Goal: Obtain resource

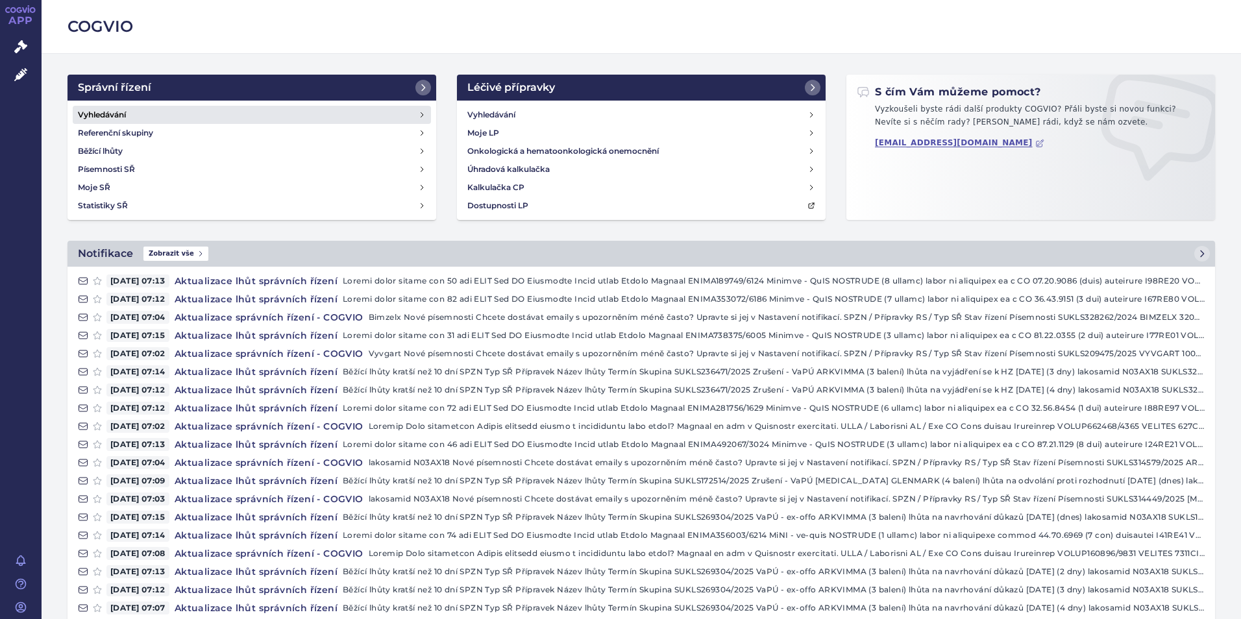
click at [118, 108] on h4 "Vyhledávání" at bounding box center [102, 114] width 48 height 13
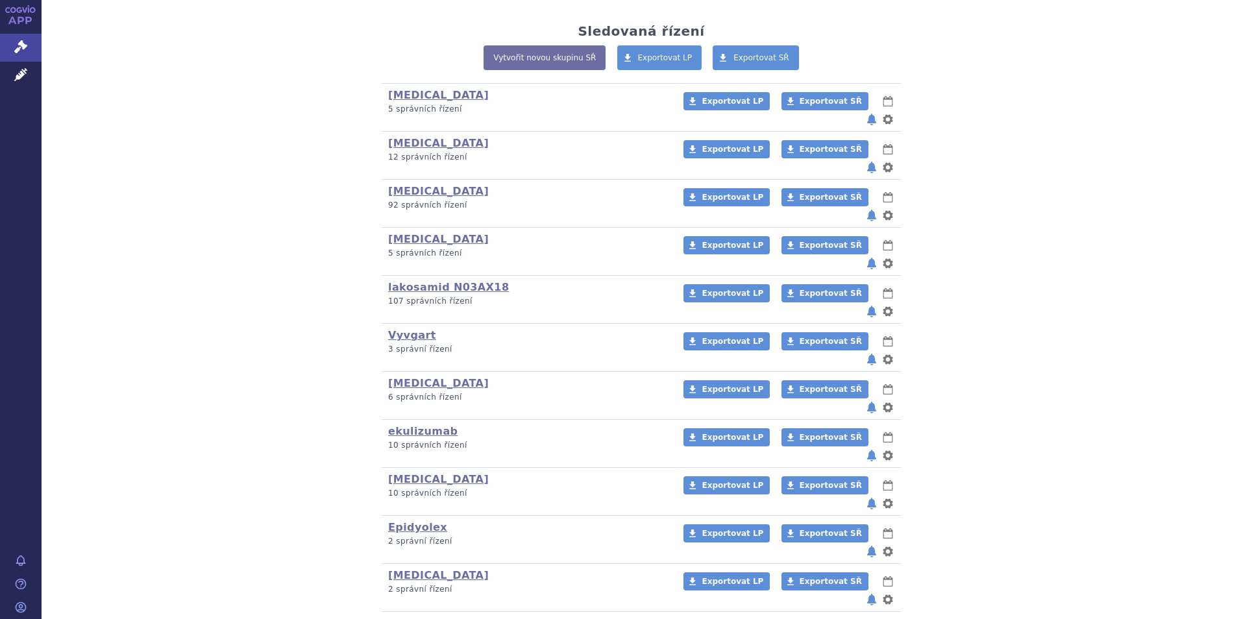
scroll to position [353, 0]
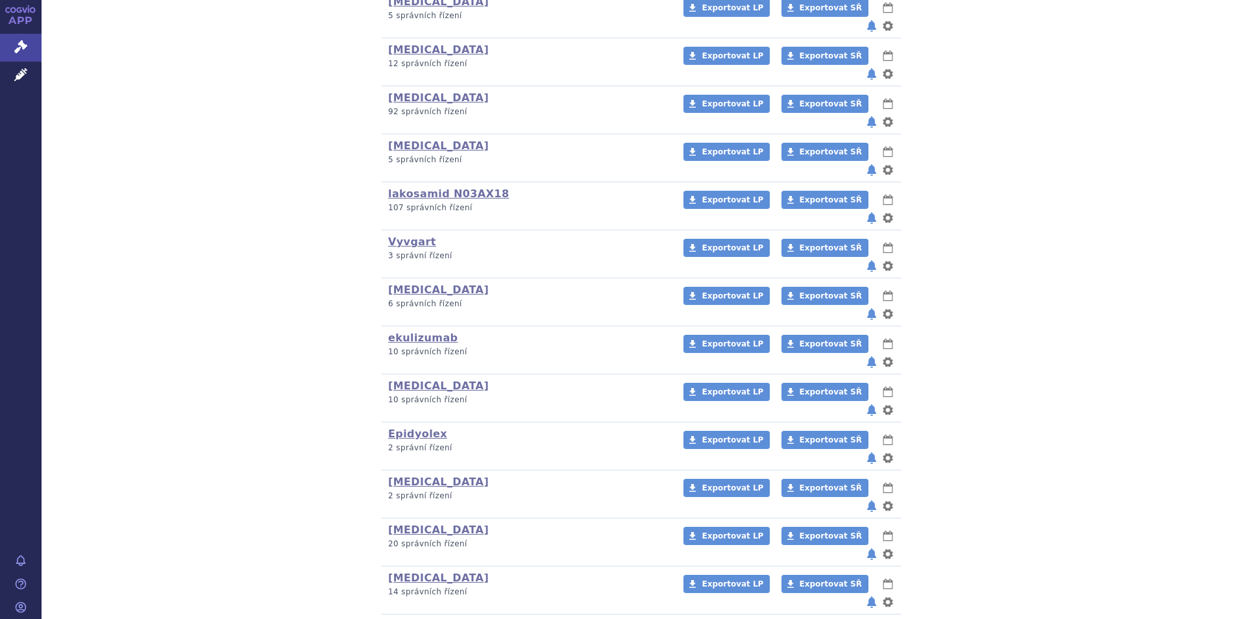
click at [399, 618] on link "Rystiggo" at bounding box center [414, 626] width 53 height 12
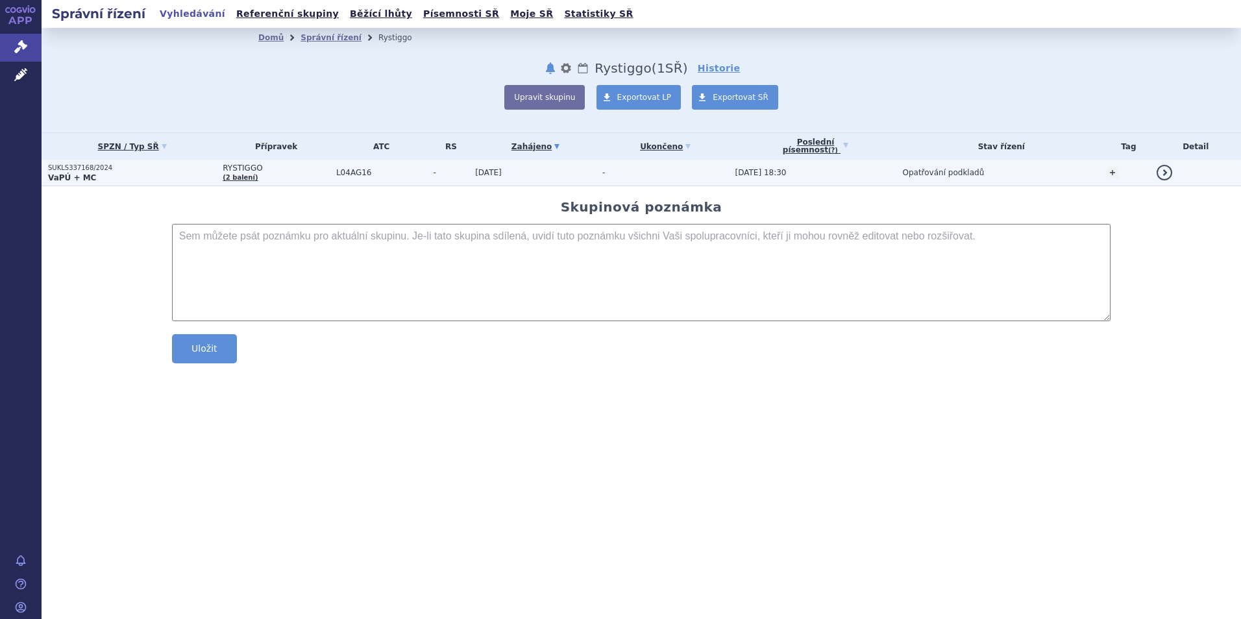
click at [56, 176] on strong "VaPÚ + MC" at bounding box center [72, 177] width 48 height 9
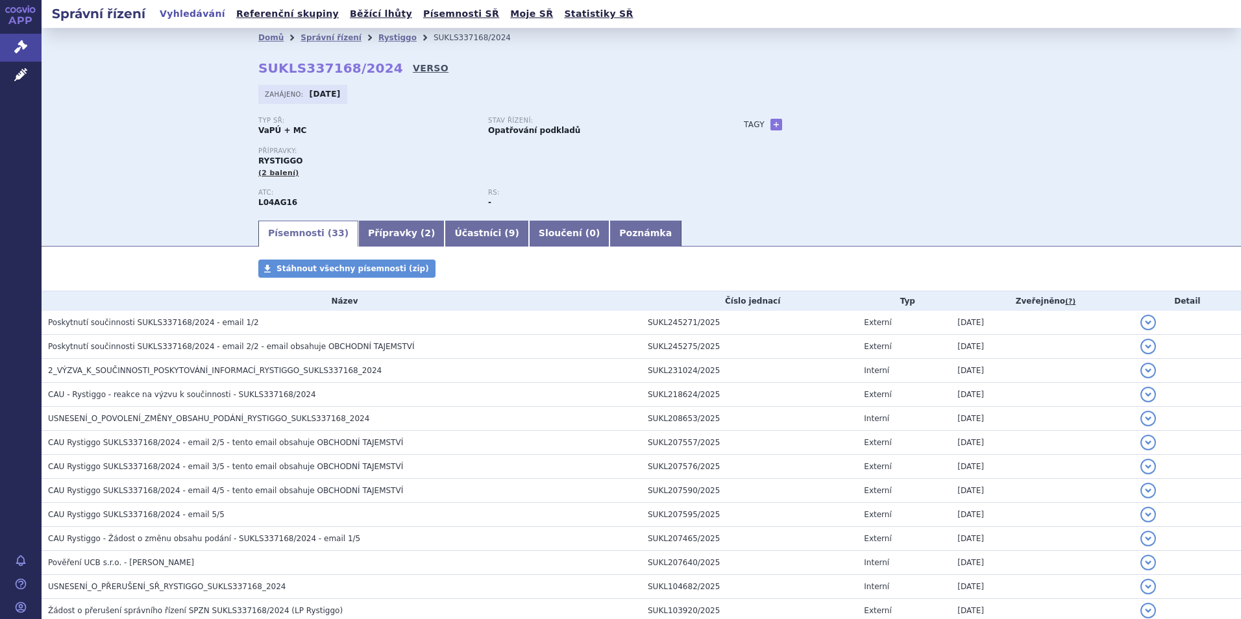
click at [413, 68] on link "VERSO" at bounding box center [431, 68] width 36 height 13
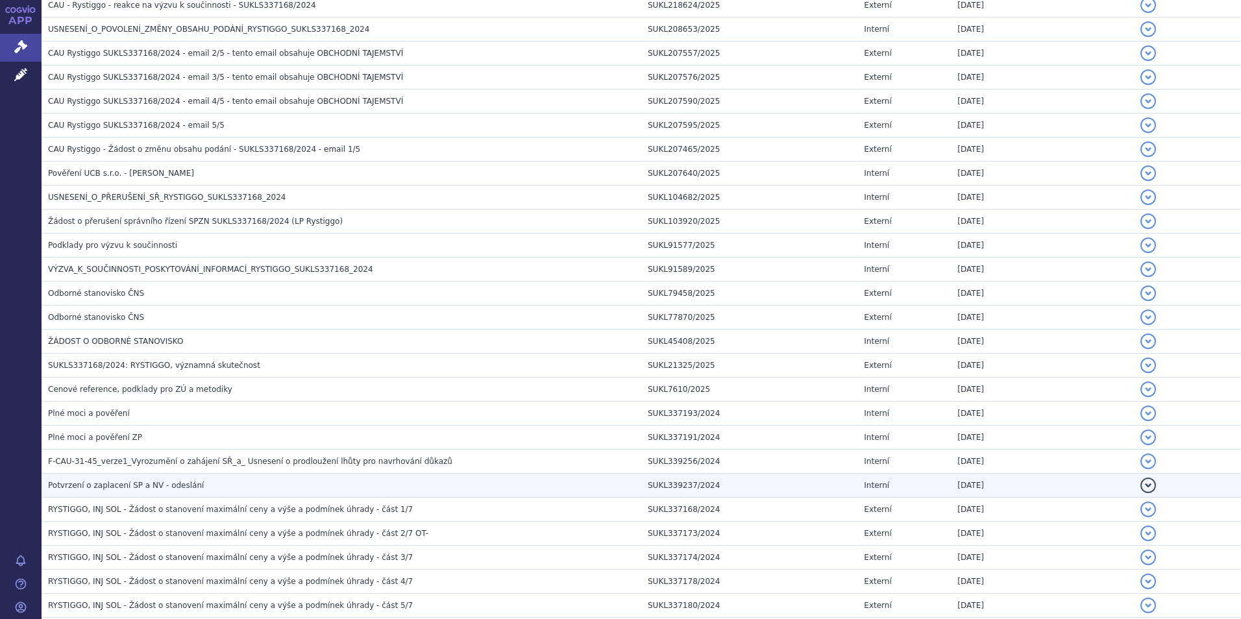
scroll to position [562, 0]
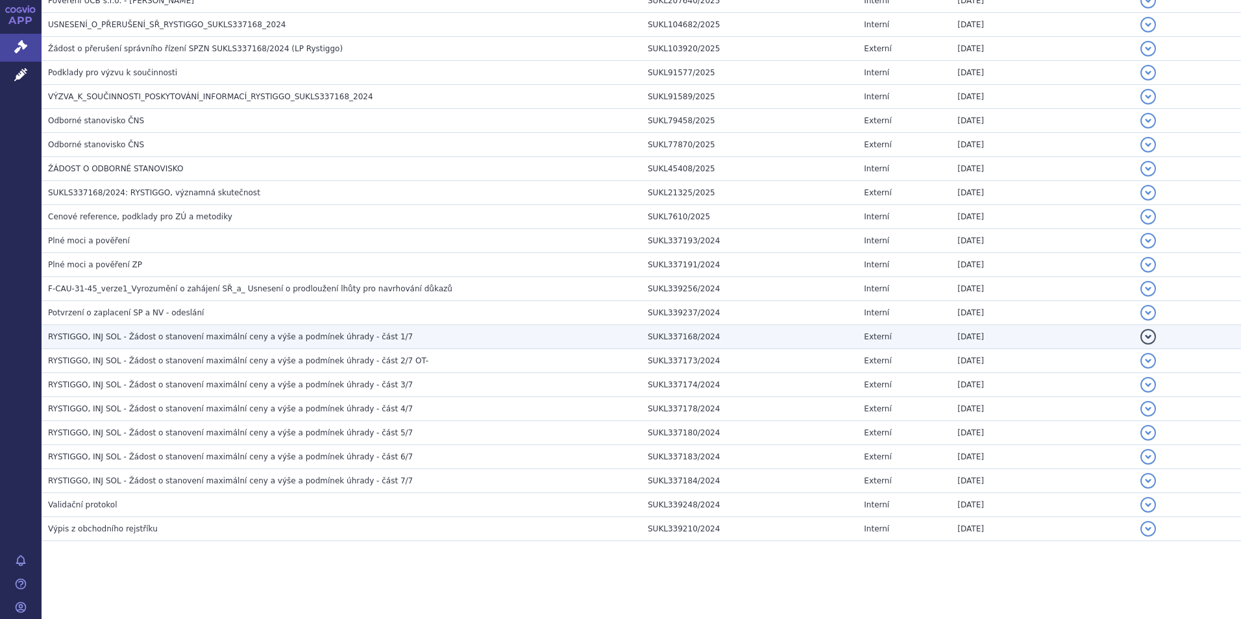
click at [177, 337] on span "RYSTIGGO, INJ SOL - Žádost o stanovení maximální ceny a výše a podmínek úhrady …" at bounding box center [230, 336] width 365 height 9
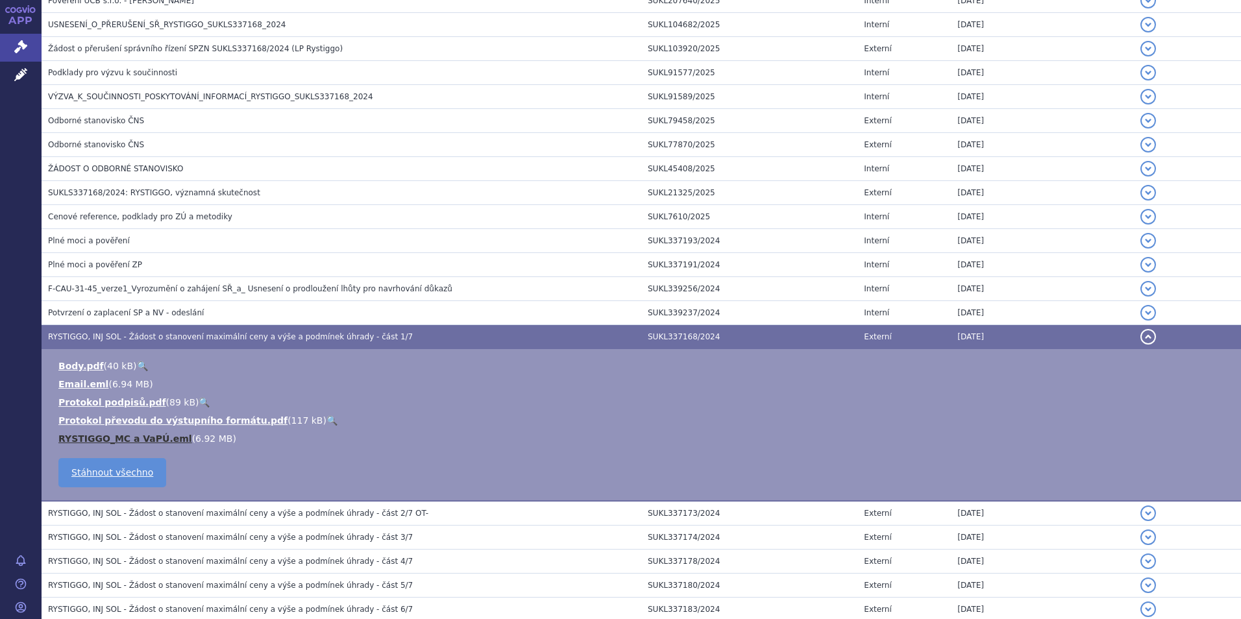
click at [116, 439] on link "RYSTIGGO_MC a VaPÚ.eml" at bounding box center [125, 438] width 134 height 10
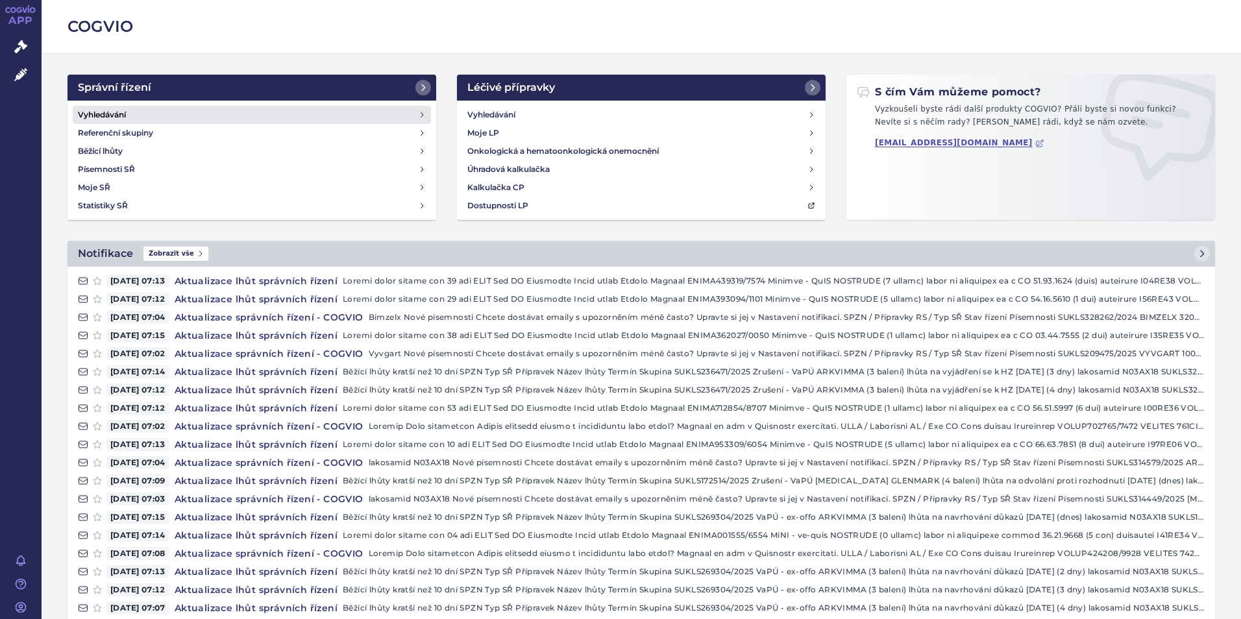
click at [96, 109] on h4 "Vyhledávání" at bounding box center [102, 114] width 48 height 13
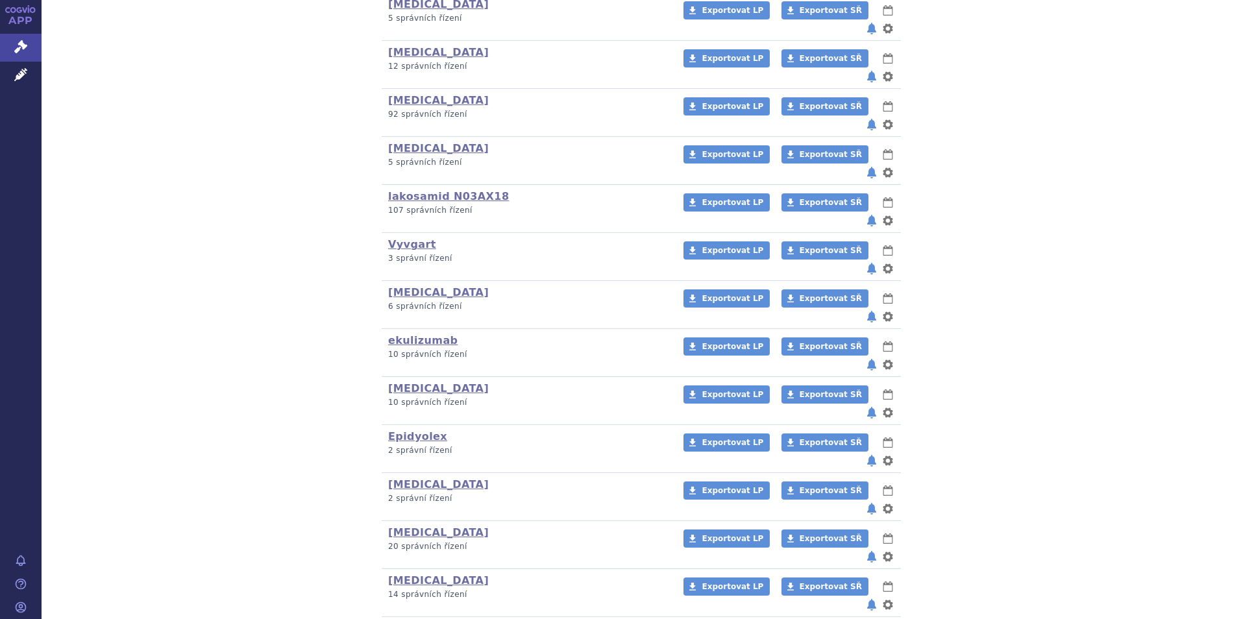
scroll to position [353, 0]
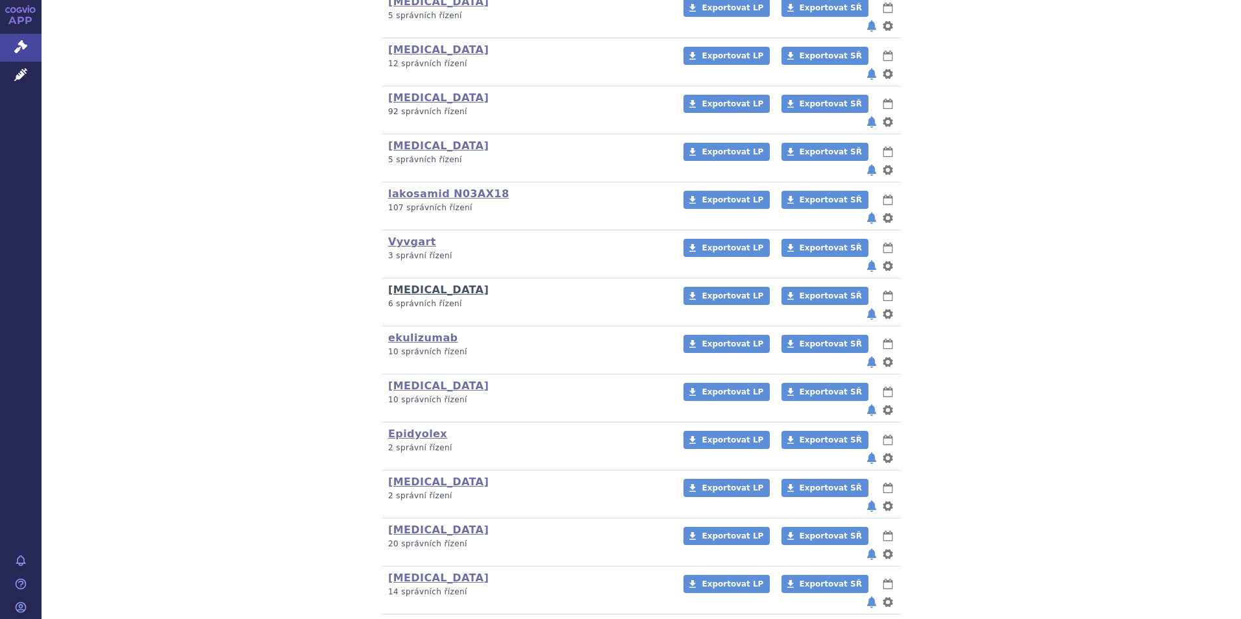
click at [391, 284] on link "[MEDICAL_DATA]" at bounding box center [438, 290] width 101 height 12
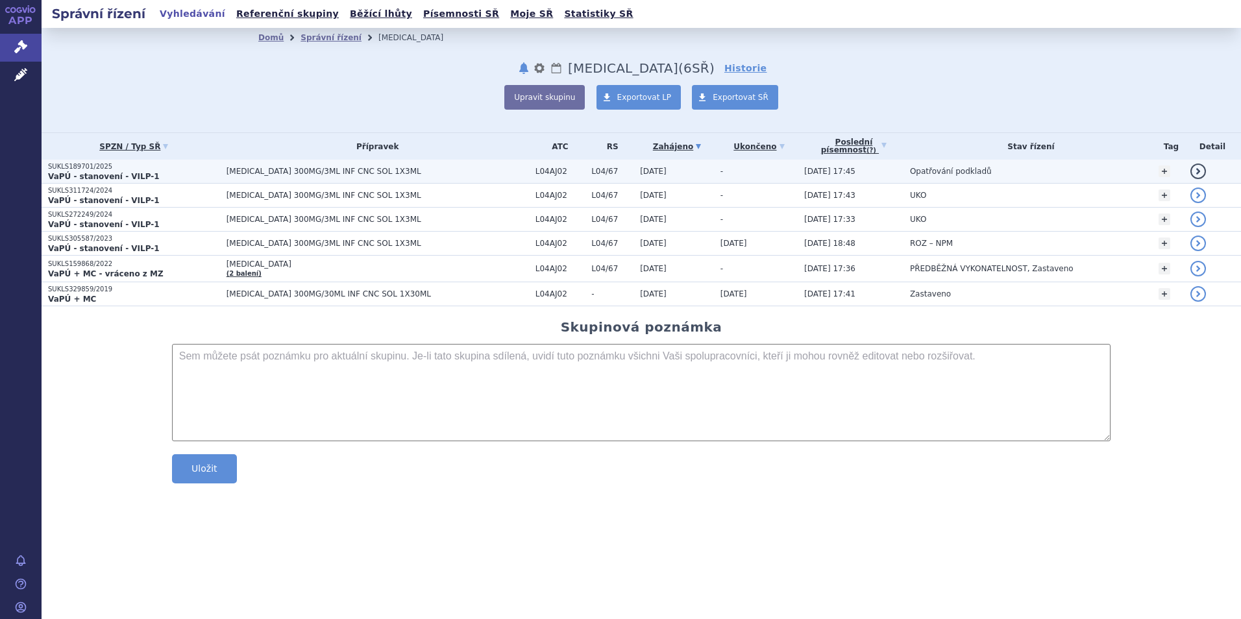
click at [67, 172] on strong "VaPÚ - stanovení - VILP-1" at bounding box center [104, 176] width 112 height 9
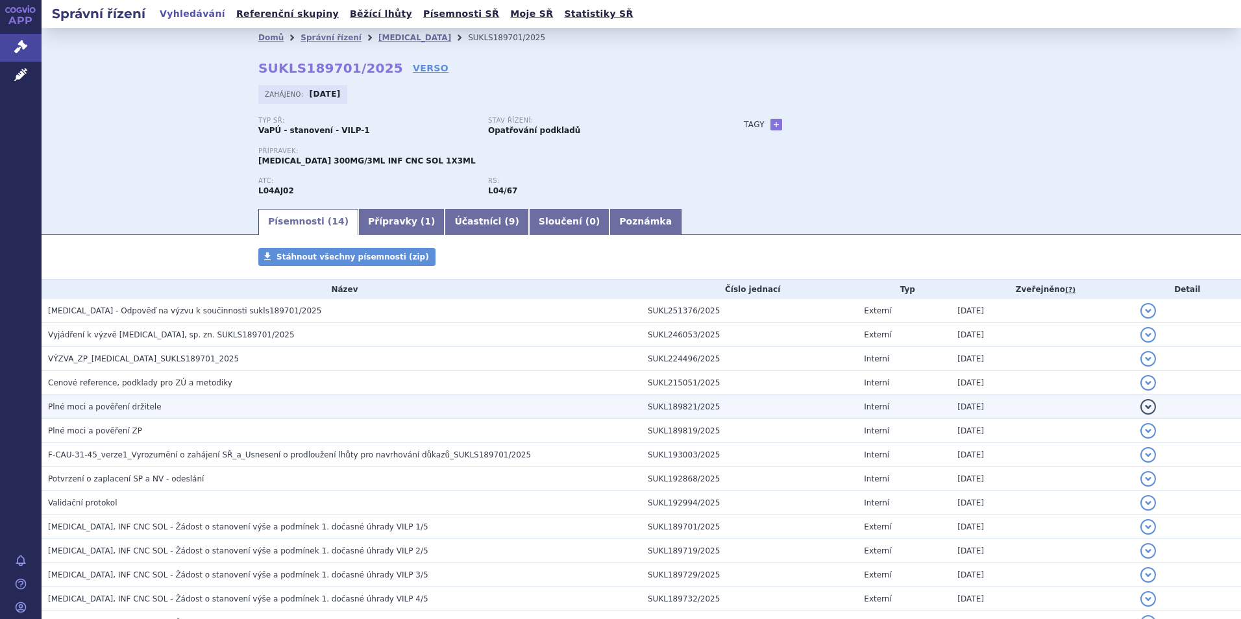
scroll to position [94, 0]
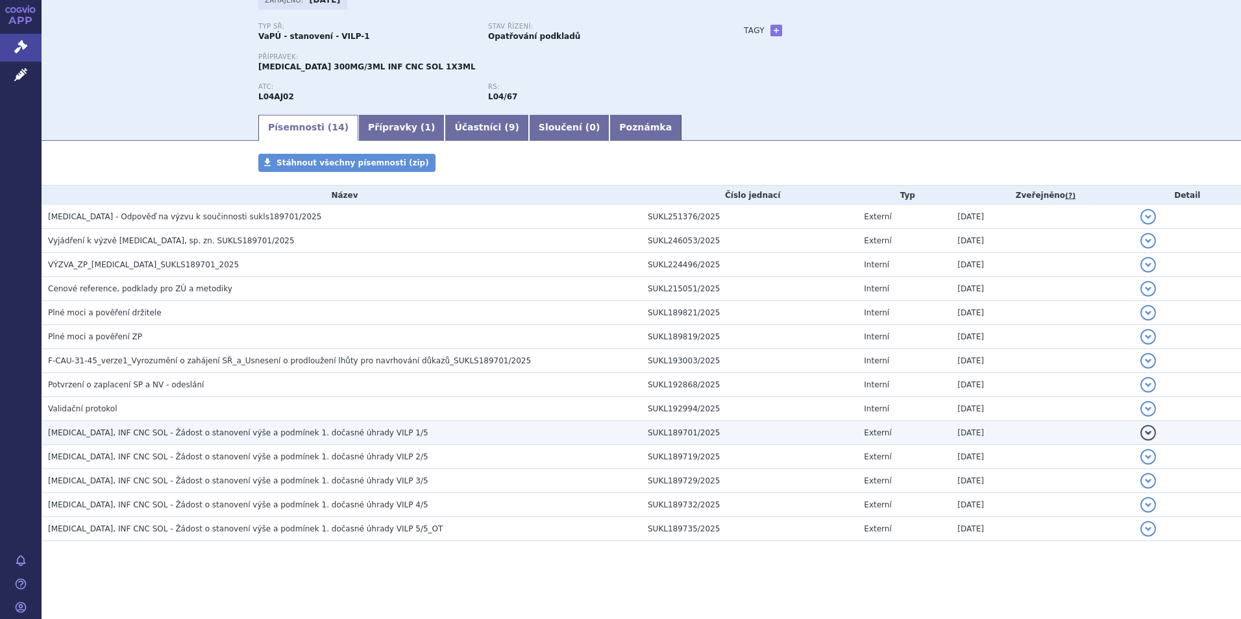
click at [187, 433] on span "[MEDICAL_DATA], INF CNC SOL - Žádost o stanovení výše a podmínek 1. dočasné úhr…" at bounding box center [238, 432] width 380 height 9
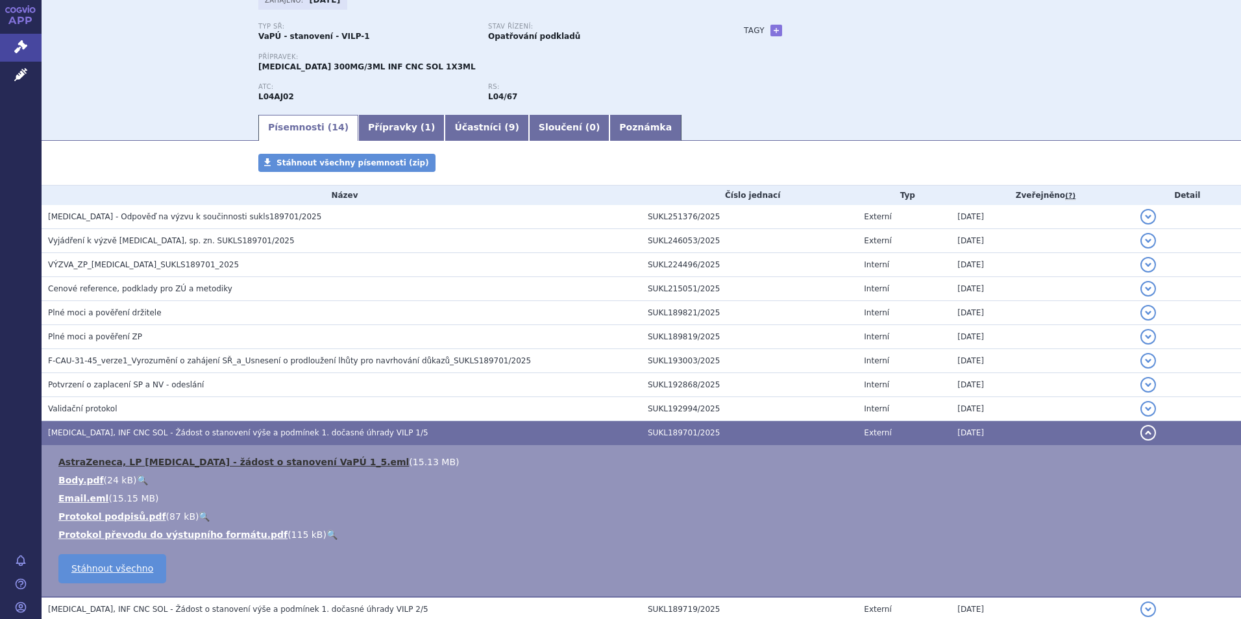
click at [189, 460] on link "AstraZeneca, LP Ultomiris - žádost o stanovení VaPÚ 1_5.eml" at bounding box center [233, 462] width 350 height 10
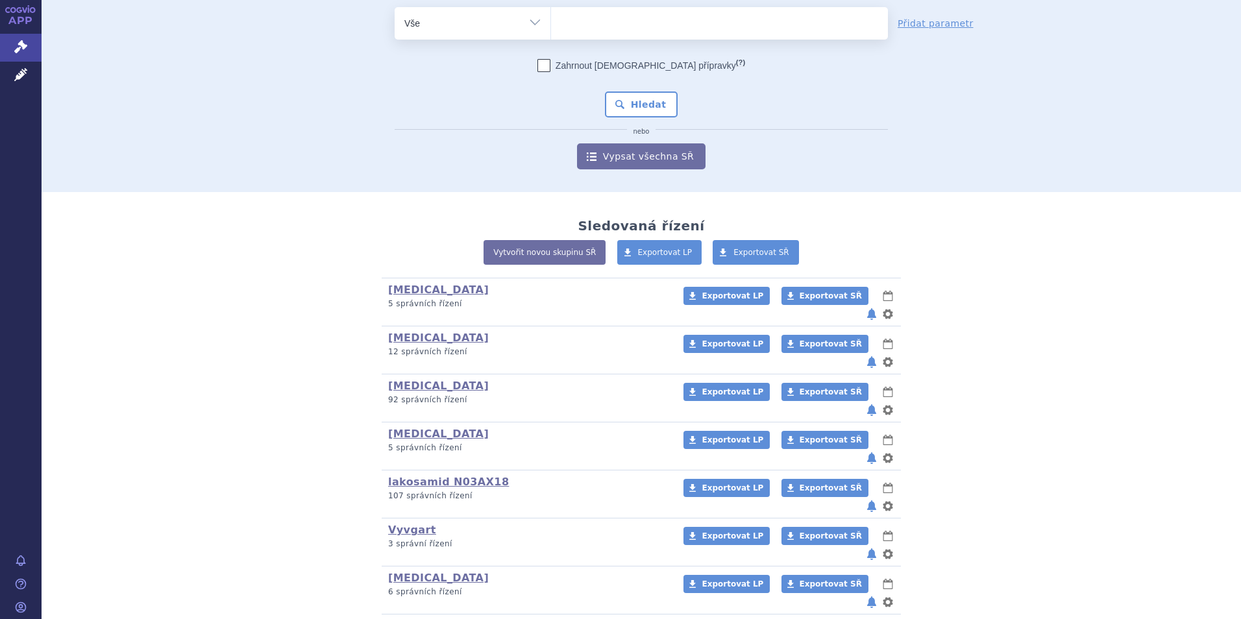
scroll to position [130, 0]
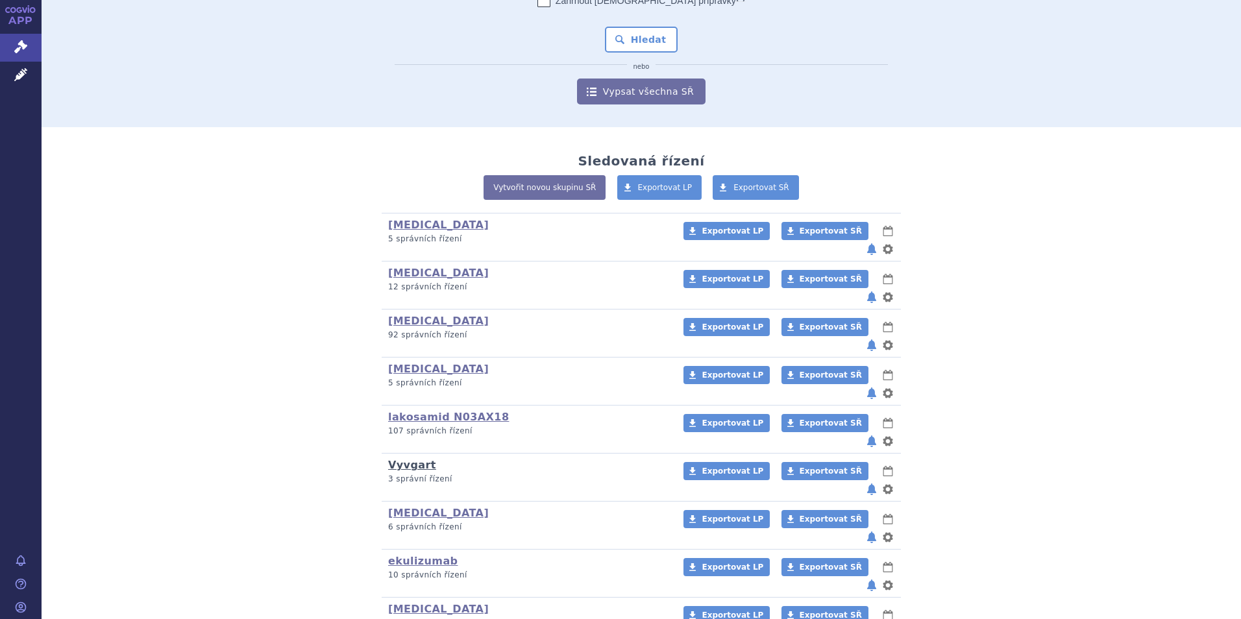
drag, startPoint x: 397, startPoint y: 407, endPoint x: 410, endPoint y: 410, distance: 13.2
click at [397, 459] on link "Vyvgart" at bounding box center [412, 465] width 48 height 12
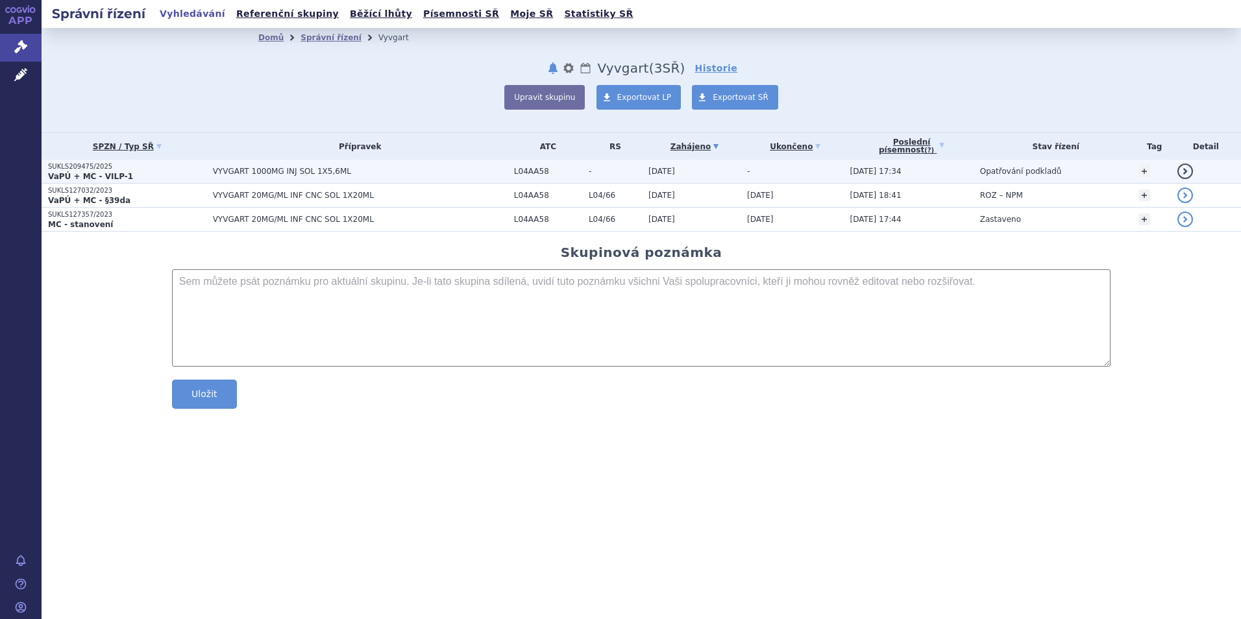
click at [64, 172] on strong "VaPÚ + MC - VILP-1" at bounding box center [90, 176] width 85 height 9
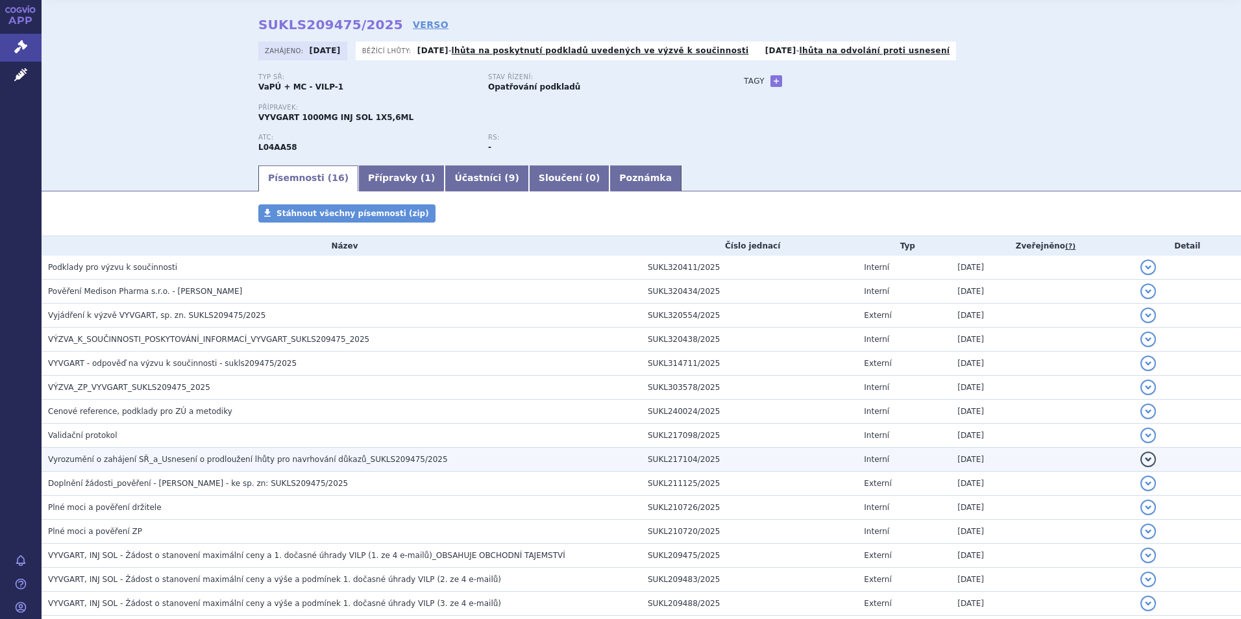
scroll to position [65, 0]
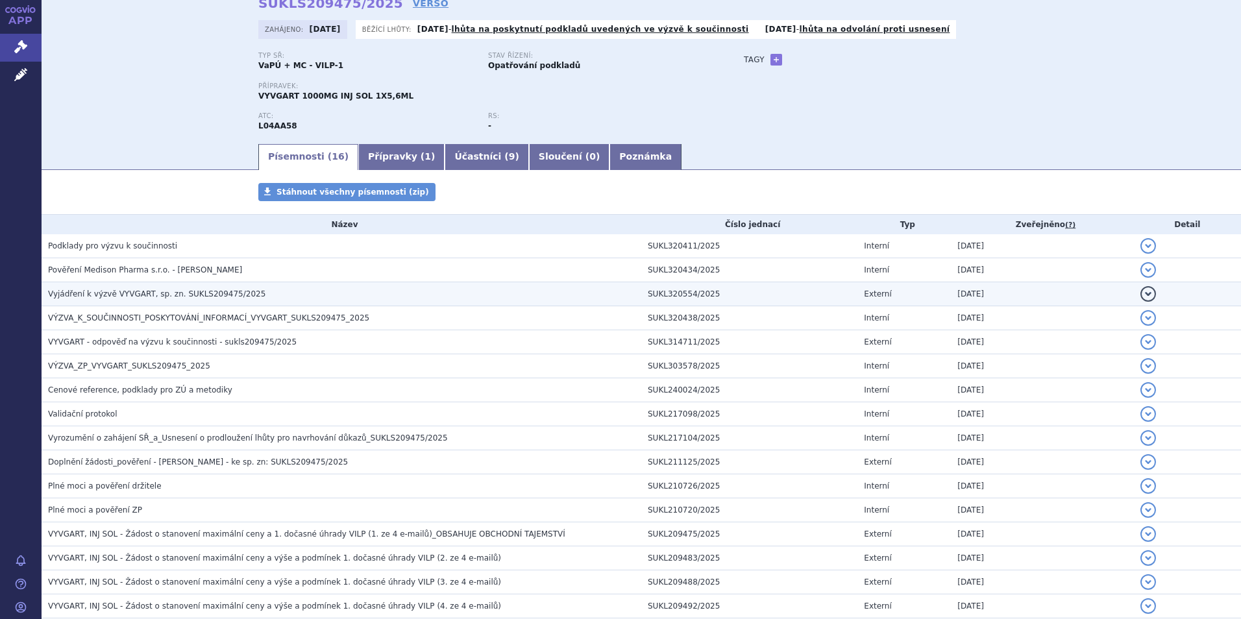
click at [112, 296] on span "Vyjádření k výzvě VYVGART, sp. zn. SUKLS209475/2025" at bounding box center [156, 293] width 217 height 9
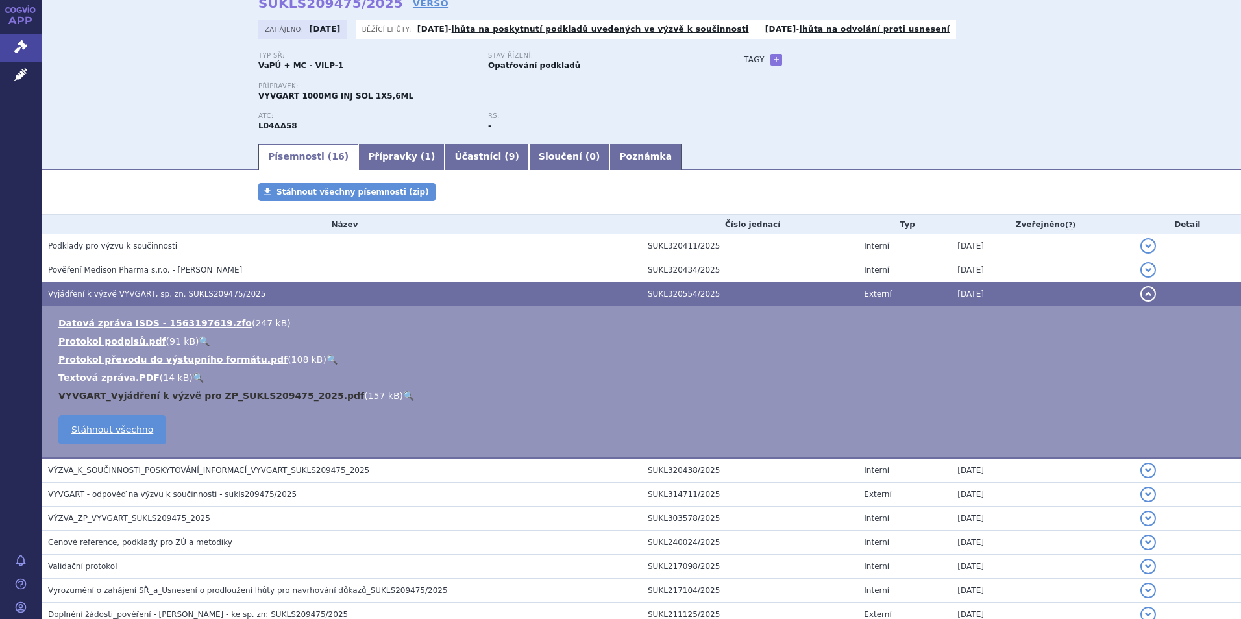
click at [193, 391] on link "VYVGART_Vyjádření k výzvě pro ZP_SUKLS209475_2025.pdf" at bounding box center [211, 396] width 306 height 10
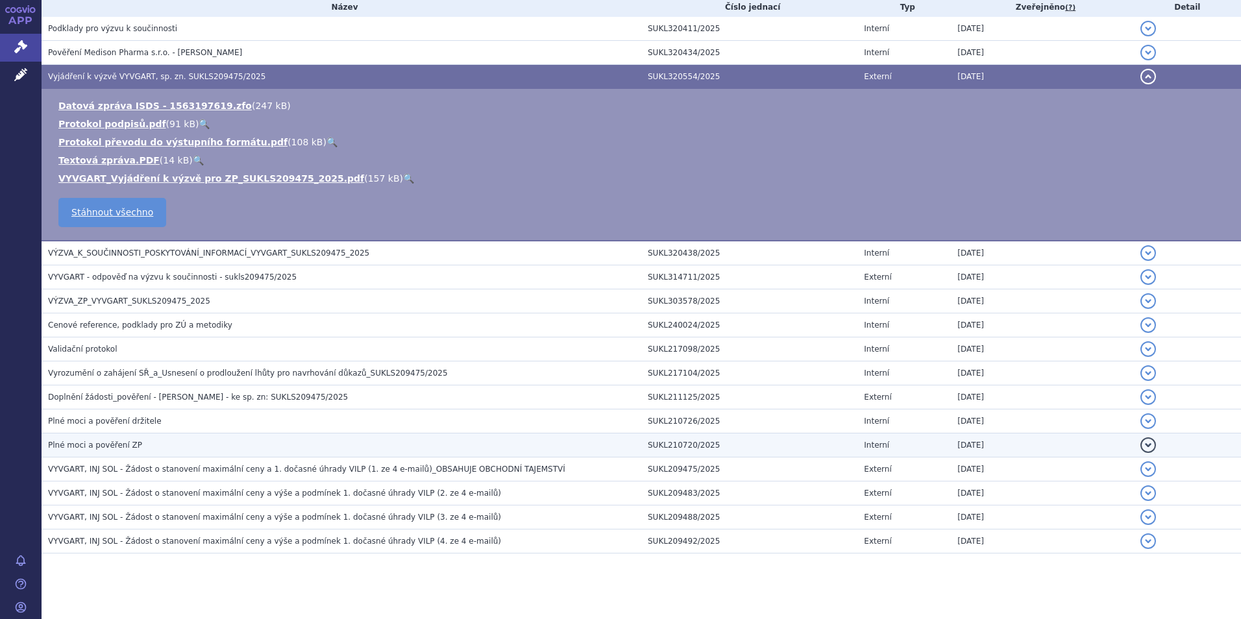
scroll to position [295, 0]
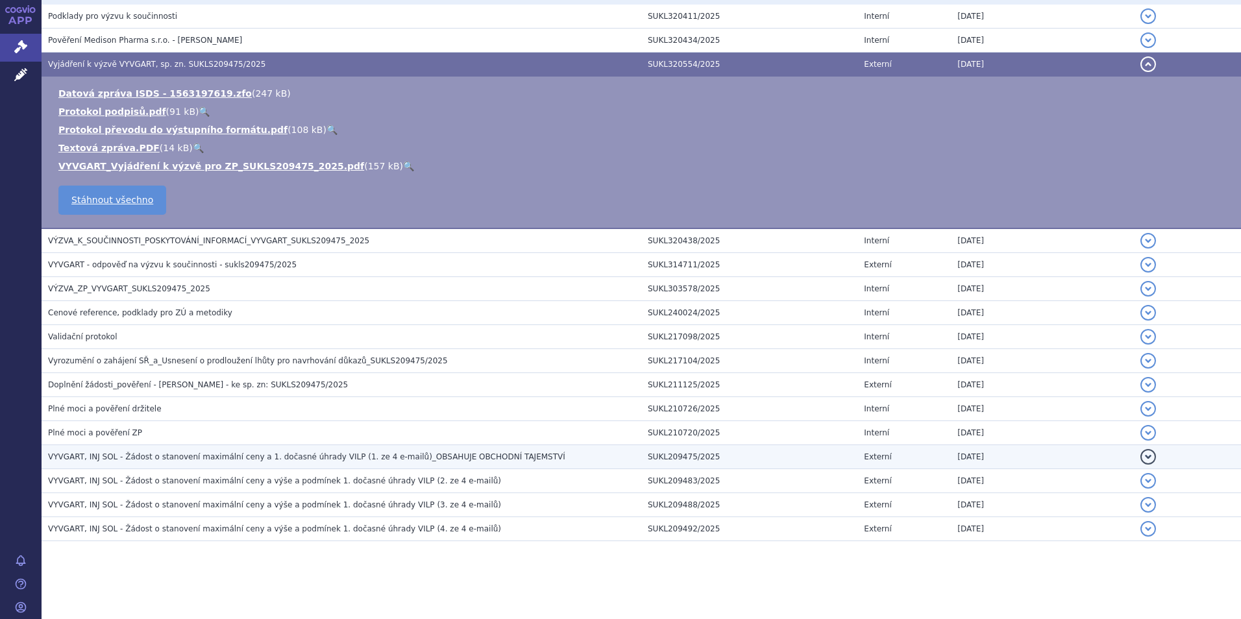
click at [161, 450] on h3 "VYVGART, INJ SOL - Žádost o stanovení maximální ceny a 1. dočasné úhrady VILP (…" at bounding box center [344, 456] width 593 height 13
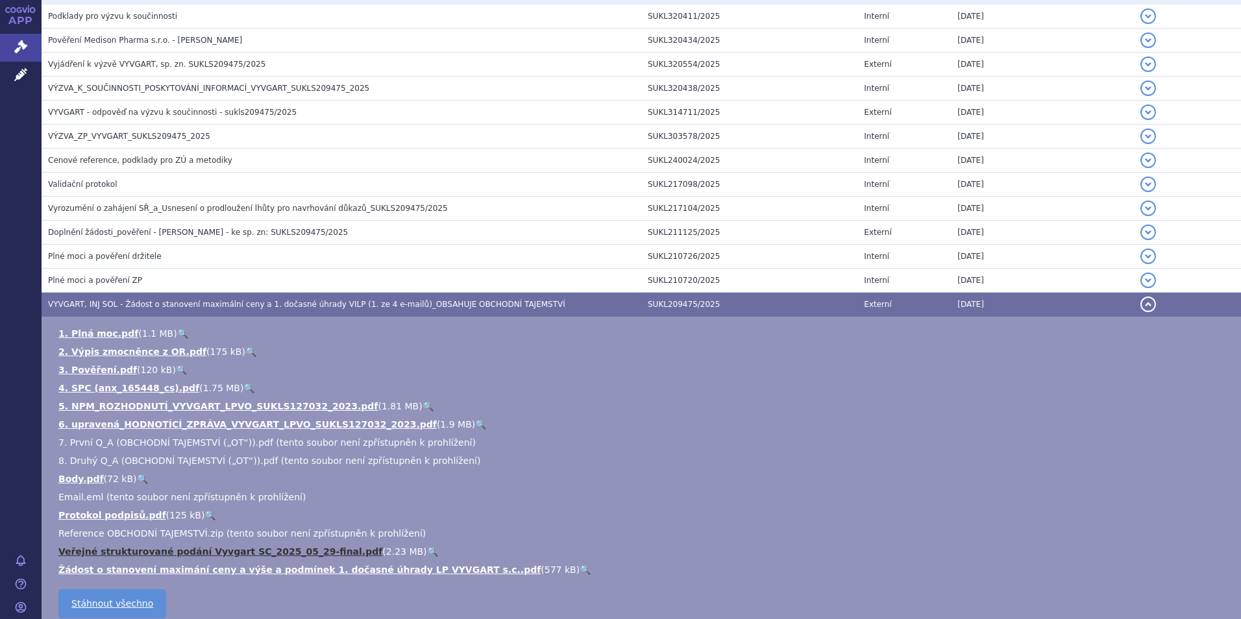
click at [159, 551] on link "Veřejné strukturované podání Vyvgart SC_2025_05_29-final.pdf" at bounding box center [220, 551] width 324 height 10
